Goal: Obtain resource: Obtain resource

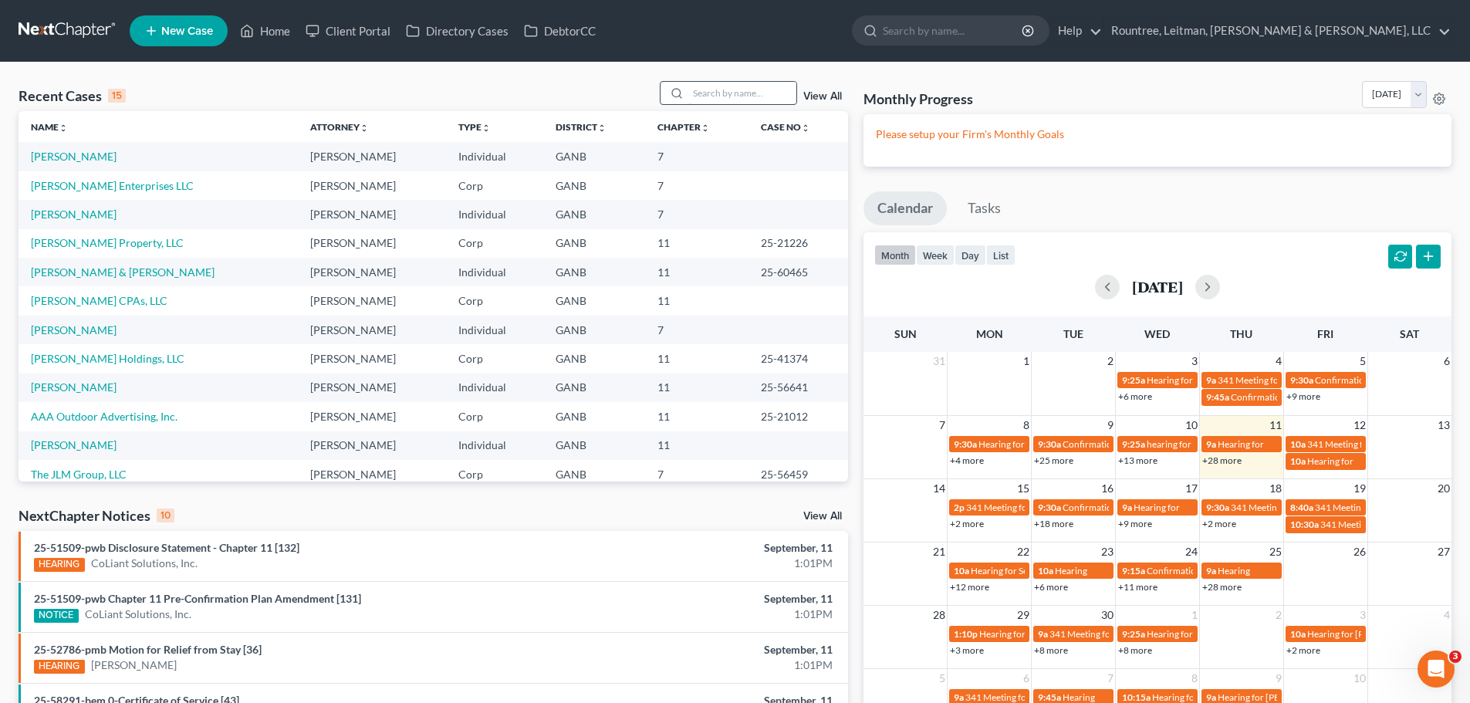
click at [711, 96] on input "search" at bounding box center [742, 93] width 108 height 22
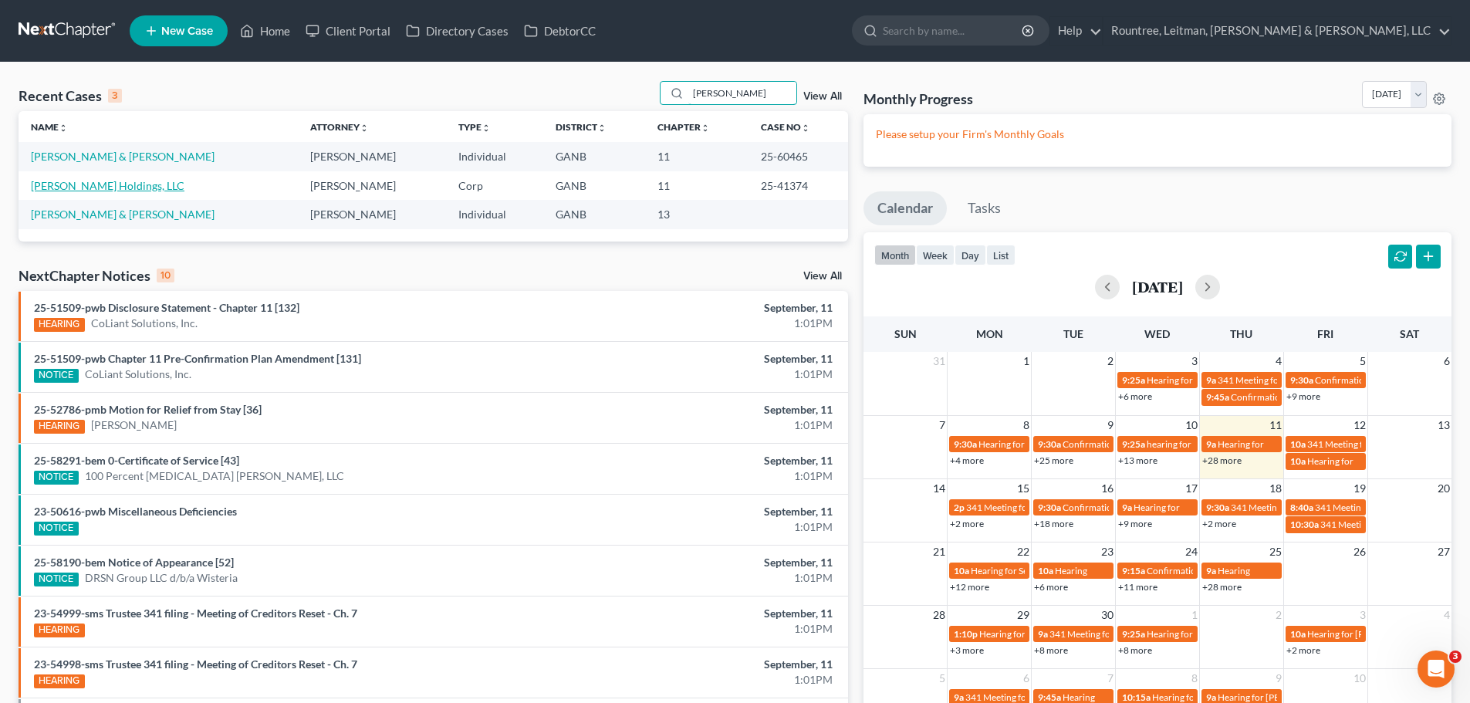
type input "[PERSON_NAME]"
click at [104, 182] on link "[PERSON_NAME] Holdings, LLC" at bounding box center [108, 185] width 154 height 13
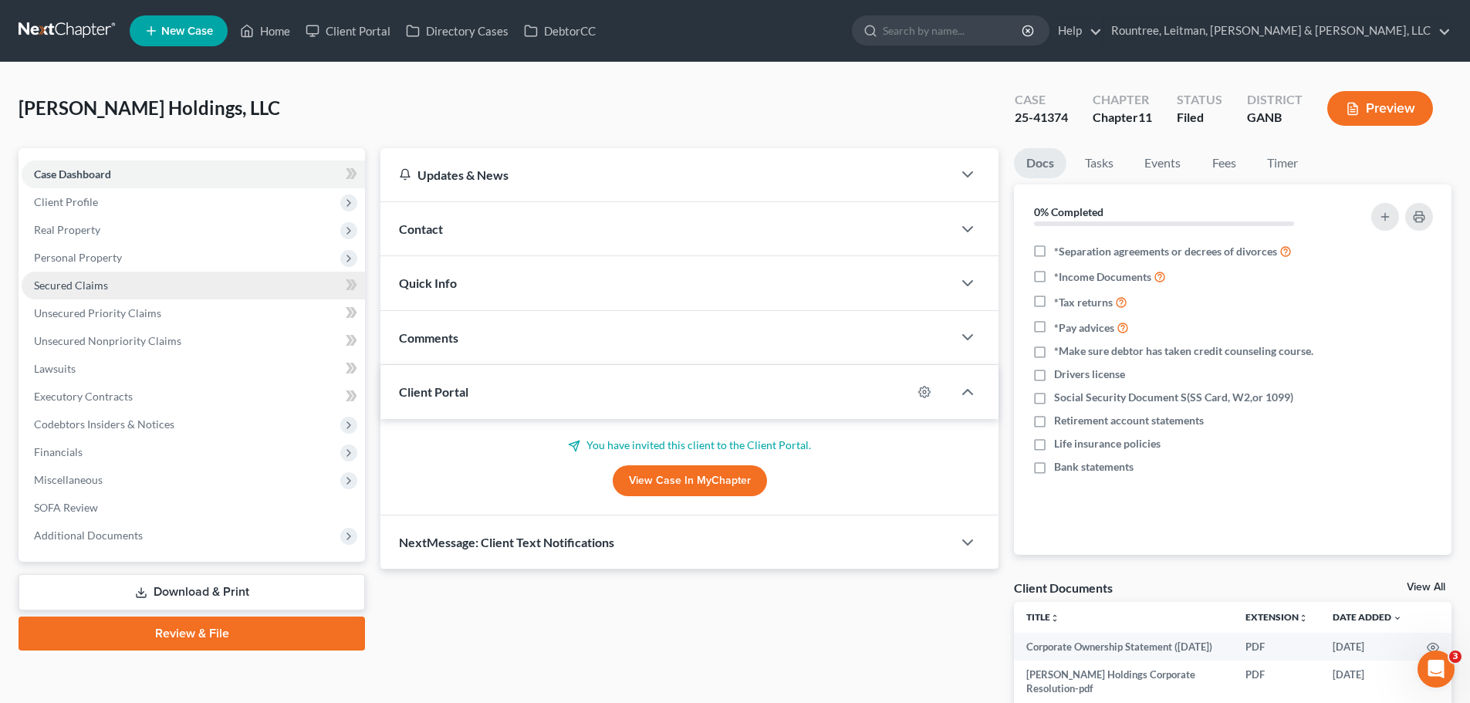
click at [82, 296] on link "Secured Claims" at bounding box center [193, 286] width 343 height 28
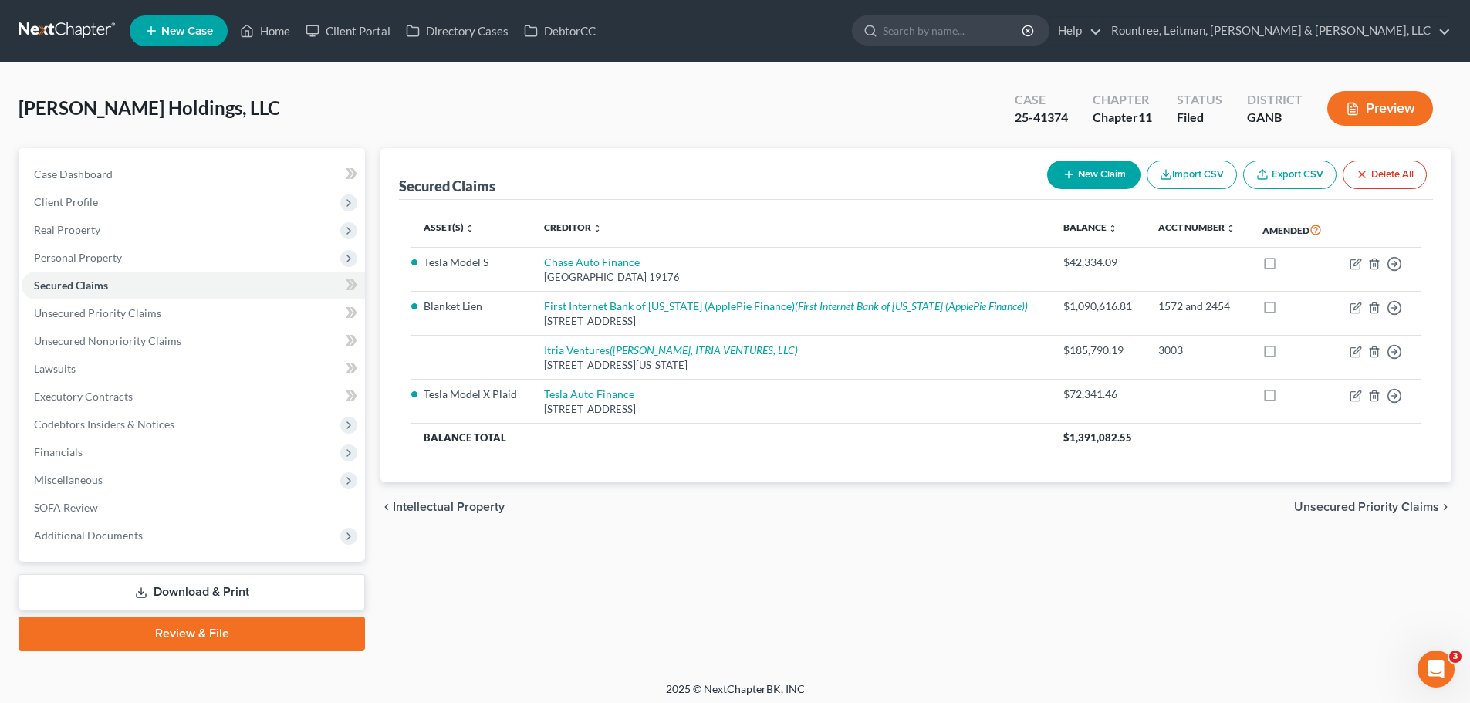
click at [1286, 174] on link "Export CSV" at bounding box center [1289, 175] width 93 height 29
click at [117, 313] on span "Unsecured Priority Claims" at bounding box center [97, 312] width 127 height 13
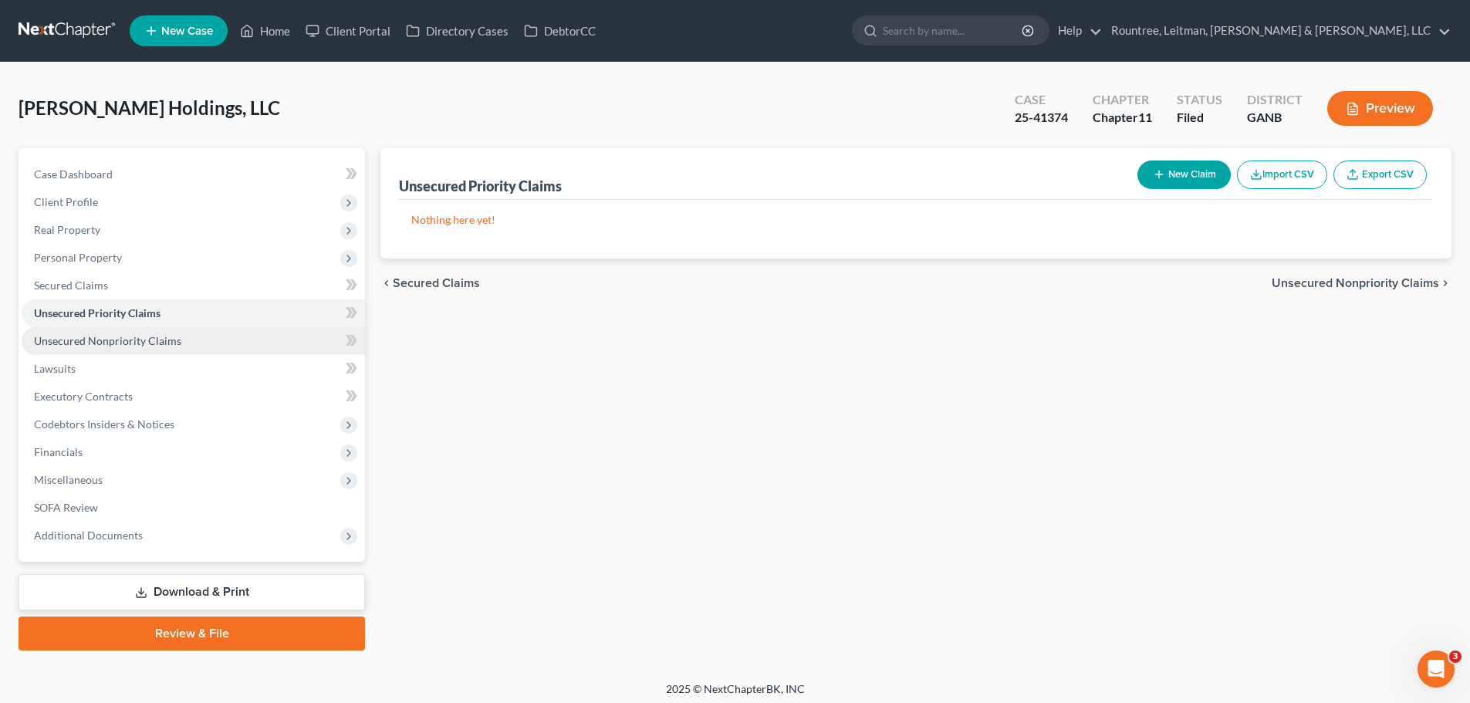
click at [120, 339] on span "Unsecured Nonpriority Claims" at bounding box center [107, 340] width 147 height 13
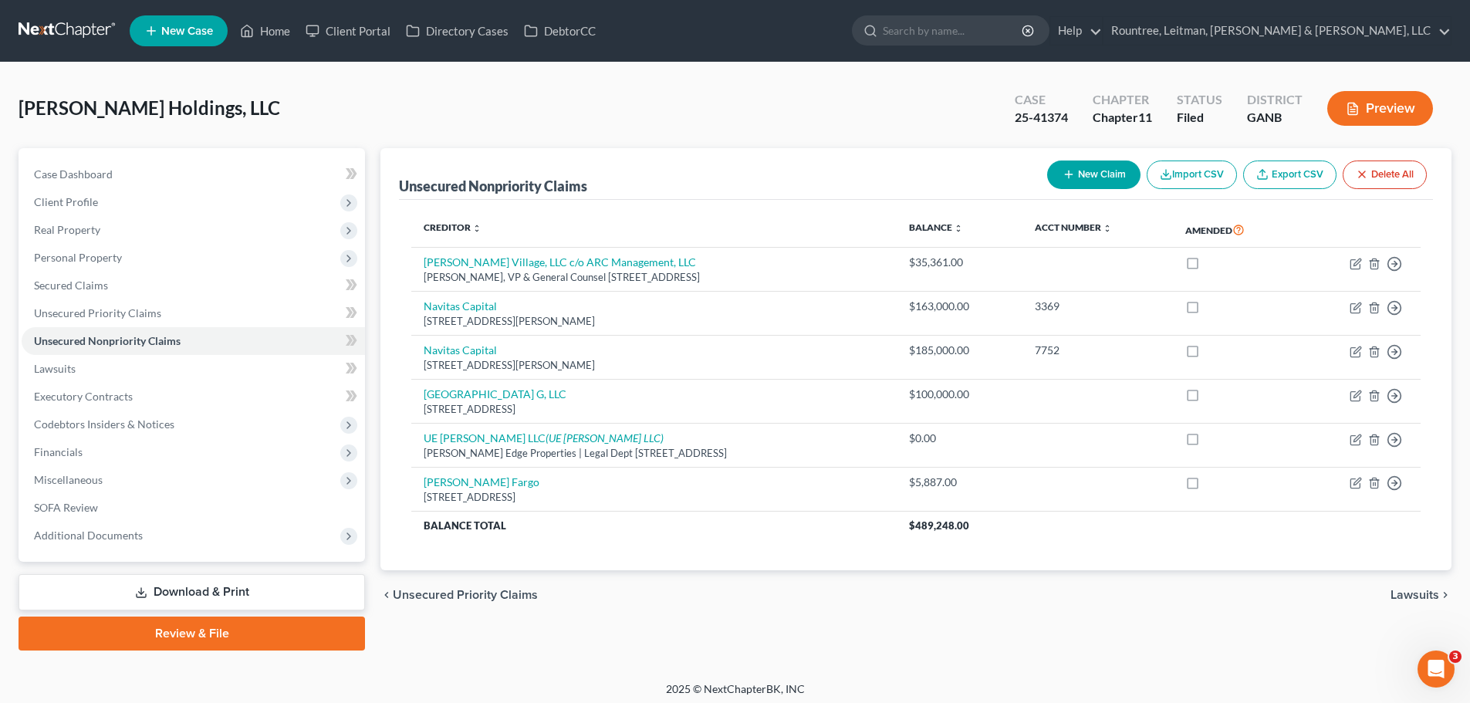
click at [1281, 177] on link "Export CSV" at bounding box center [1289, 175] width 93 height 29
click at [79, 306] on span "Unsecured Priority Claims" at bounding box center [97, 312] width 127 height 13
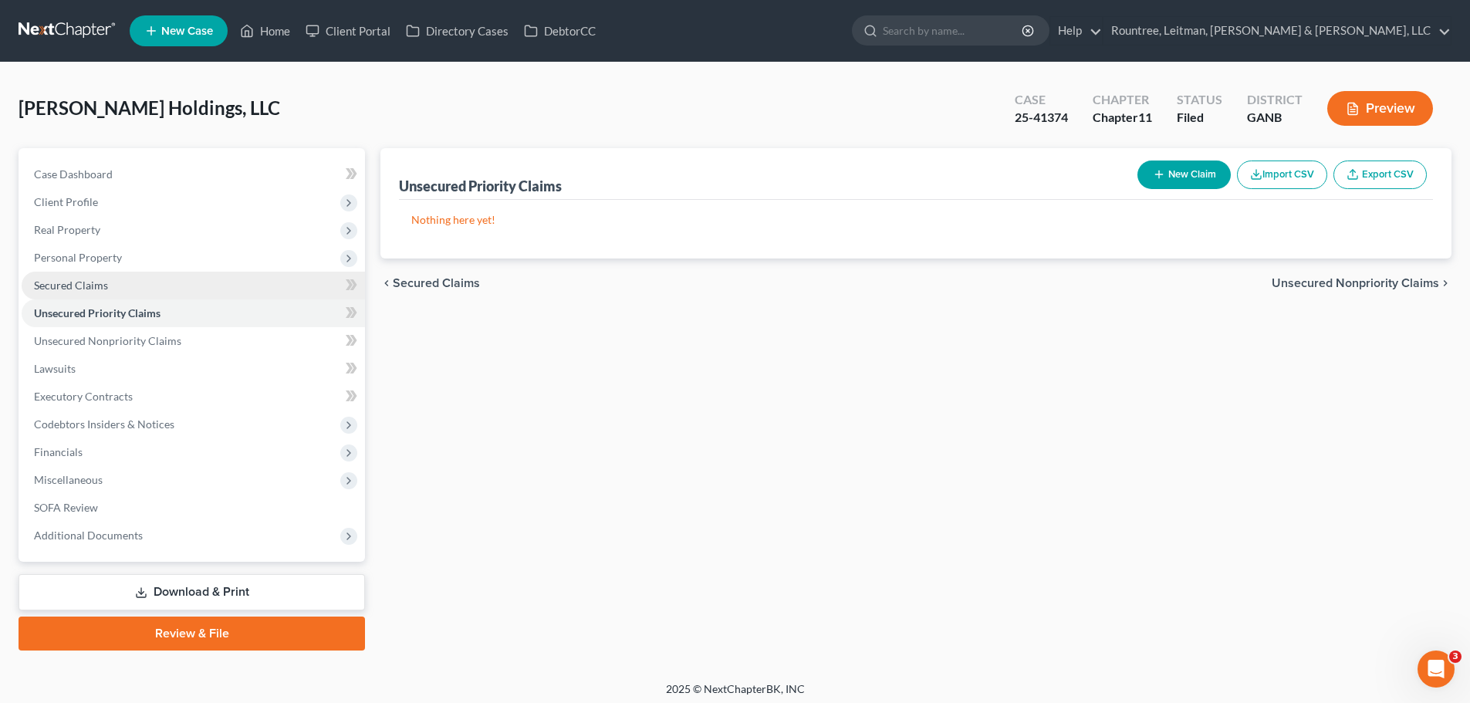
click at [77, 286] on span "Secured Claims" at bounding box center [71, 285] width 74 height 13
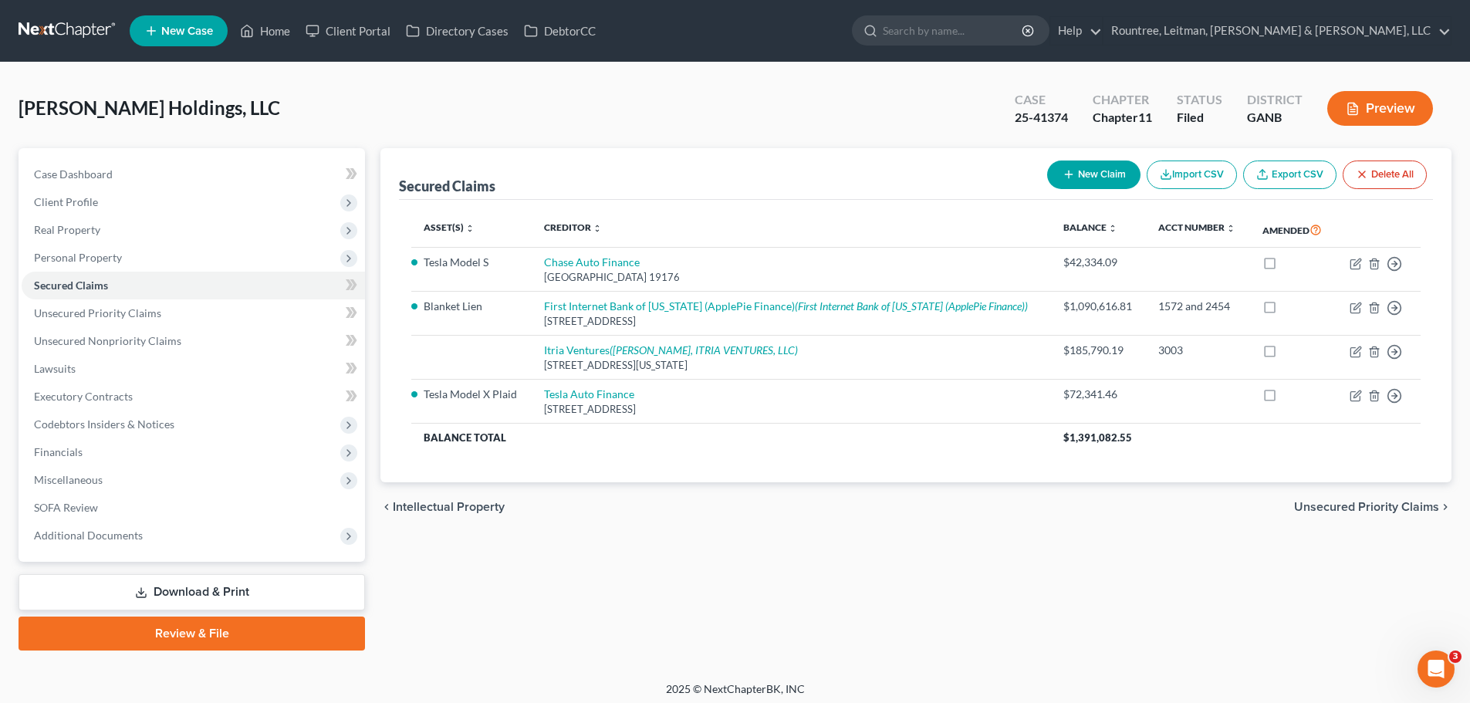
drag, startPoint x: 808, startPoint y: 367, endPoint x: 959, endPoint y: 610, distance: 285.9
click at [959, 610] on div "Secured Claims New Claim Import CSV Export CSV Delete All Asset(s) expand_more …" at bounding box center [916, 399] width 1087 height 502
